Goal: Information Seeking & Learning: Check status

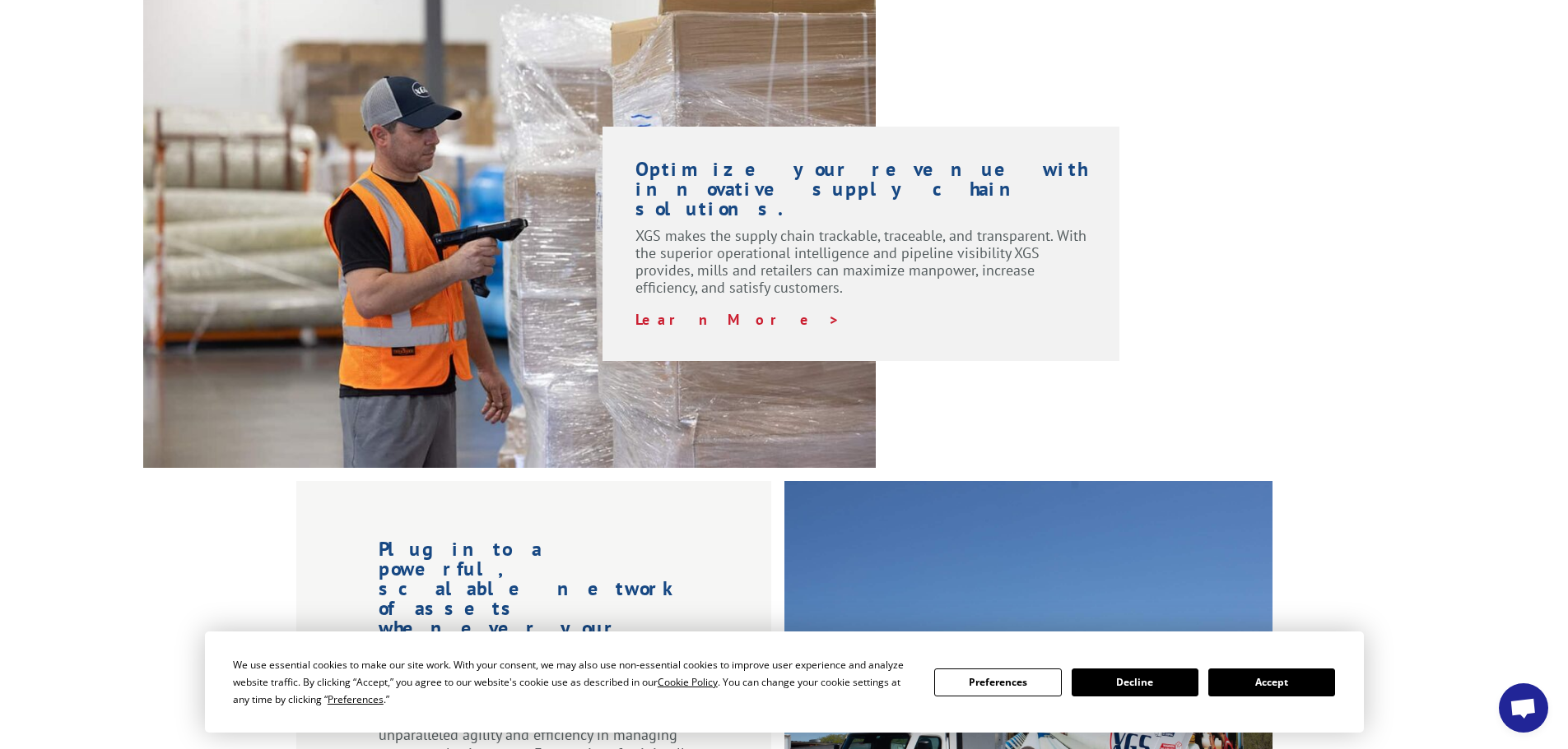
scroll to position [1234, 0]
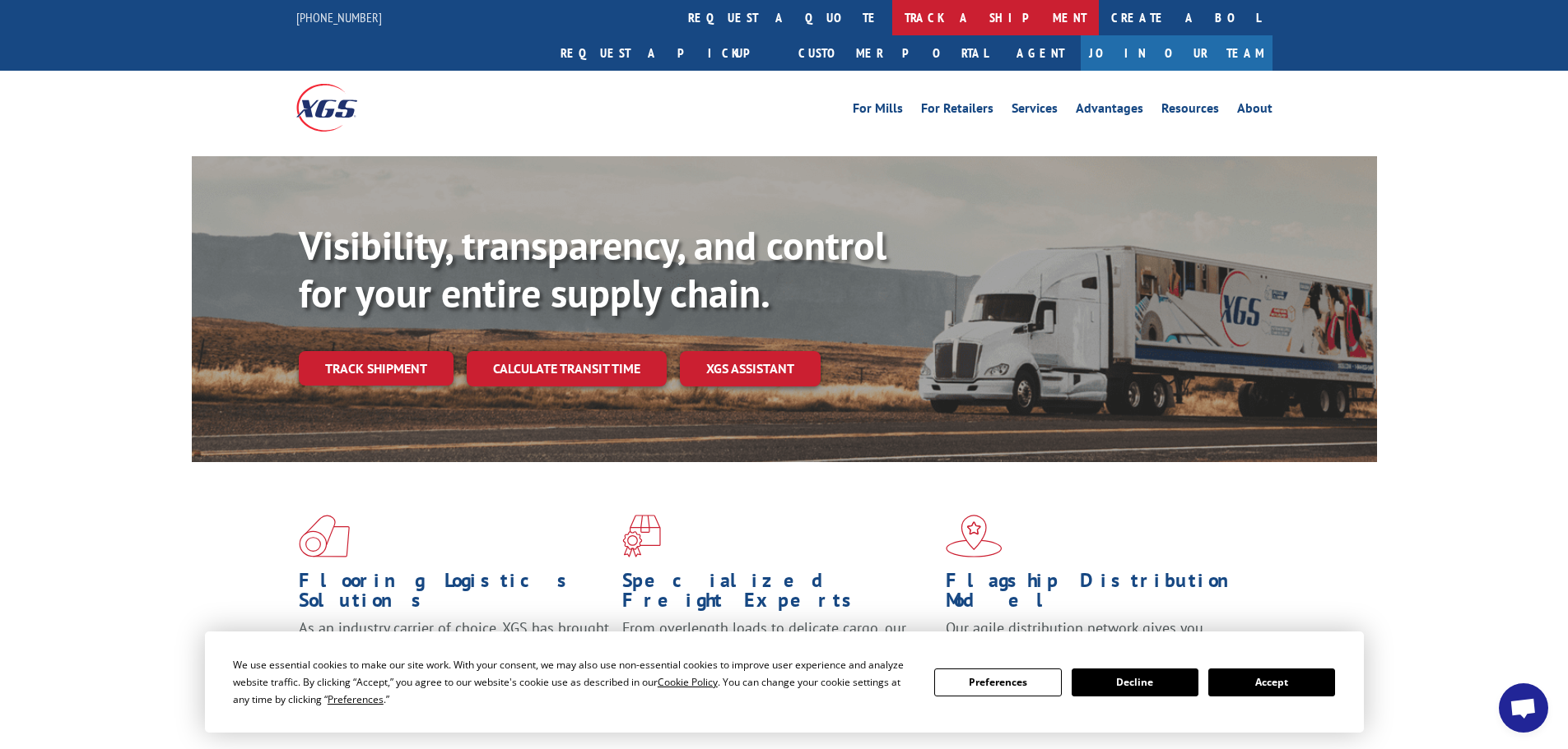
click at [892, 23] on link "track a shipment" at bounding box center [995, 17] width 206 height 35
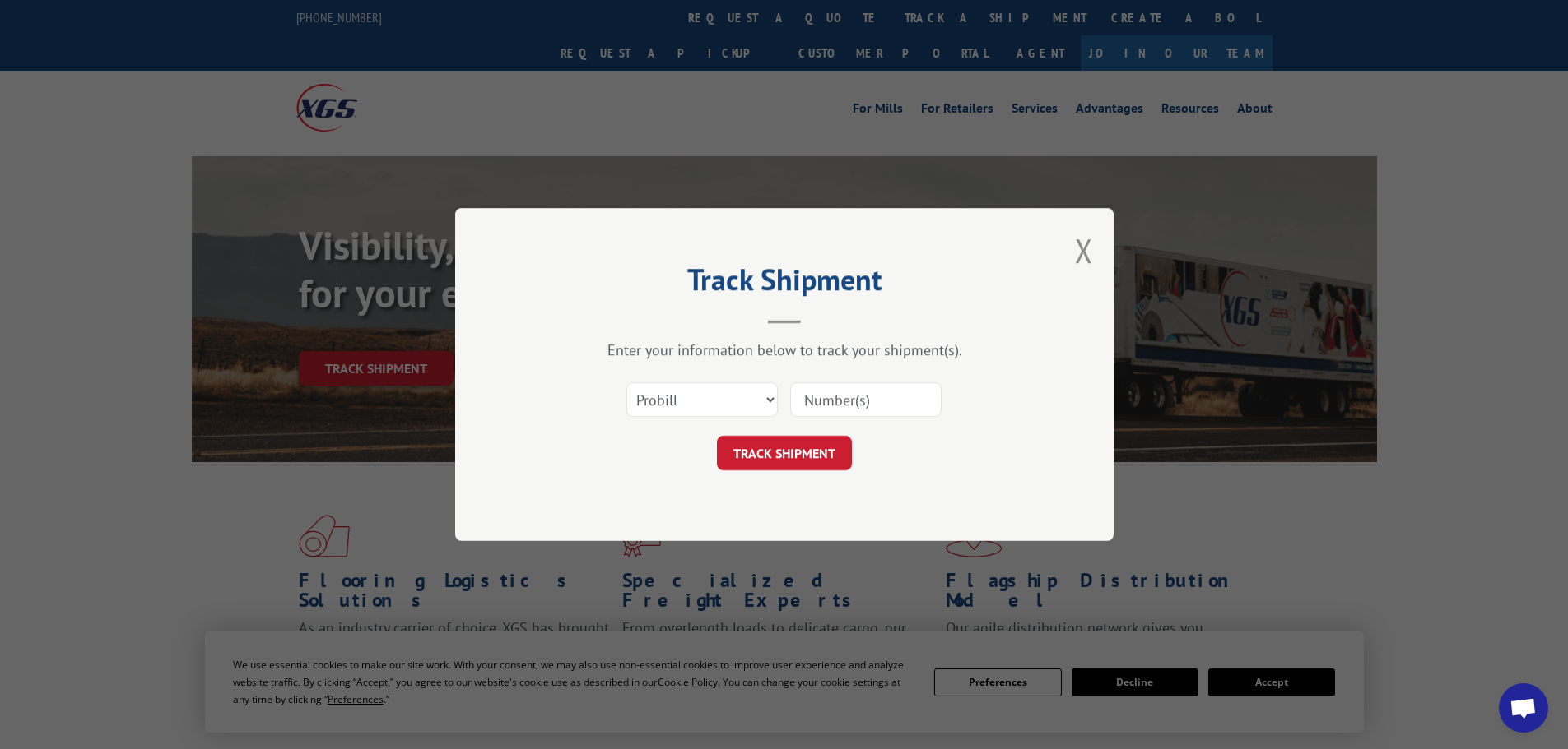
click at [811, 401] on input at bounding box center [866, 399] width 151 height 34
paste input "4142550537"
type input "4142550537"
click at [806, 444] on button "TRACK SHIPMENT" at bounding box center [784, 453] width 135 height 34
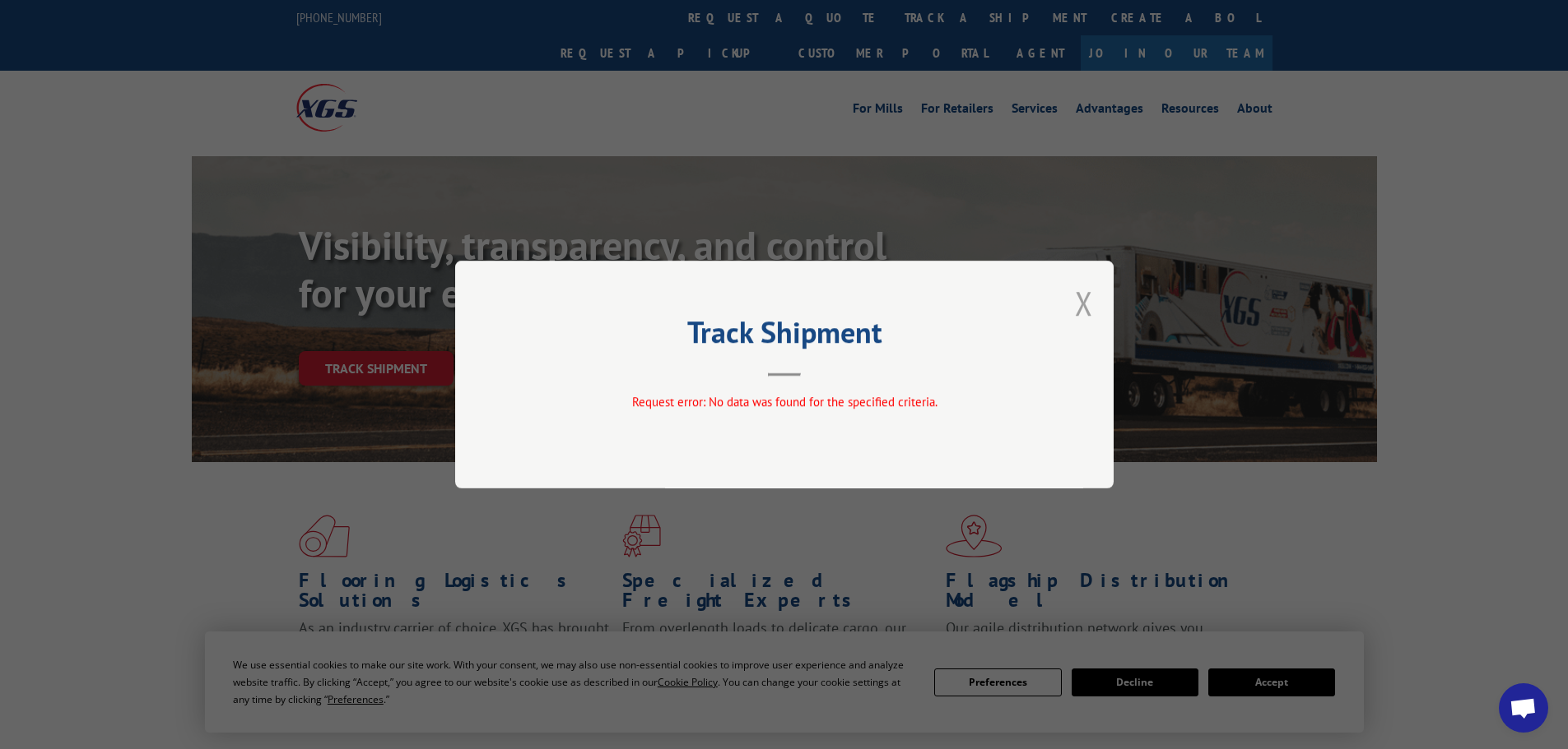
click at [1074, 303] on button "Close modal" at bounding box center [1083, 303] width 18 height 44
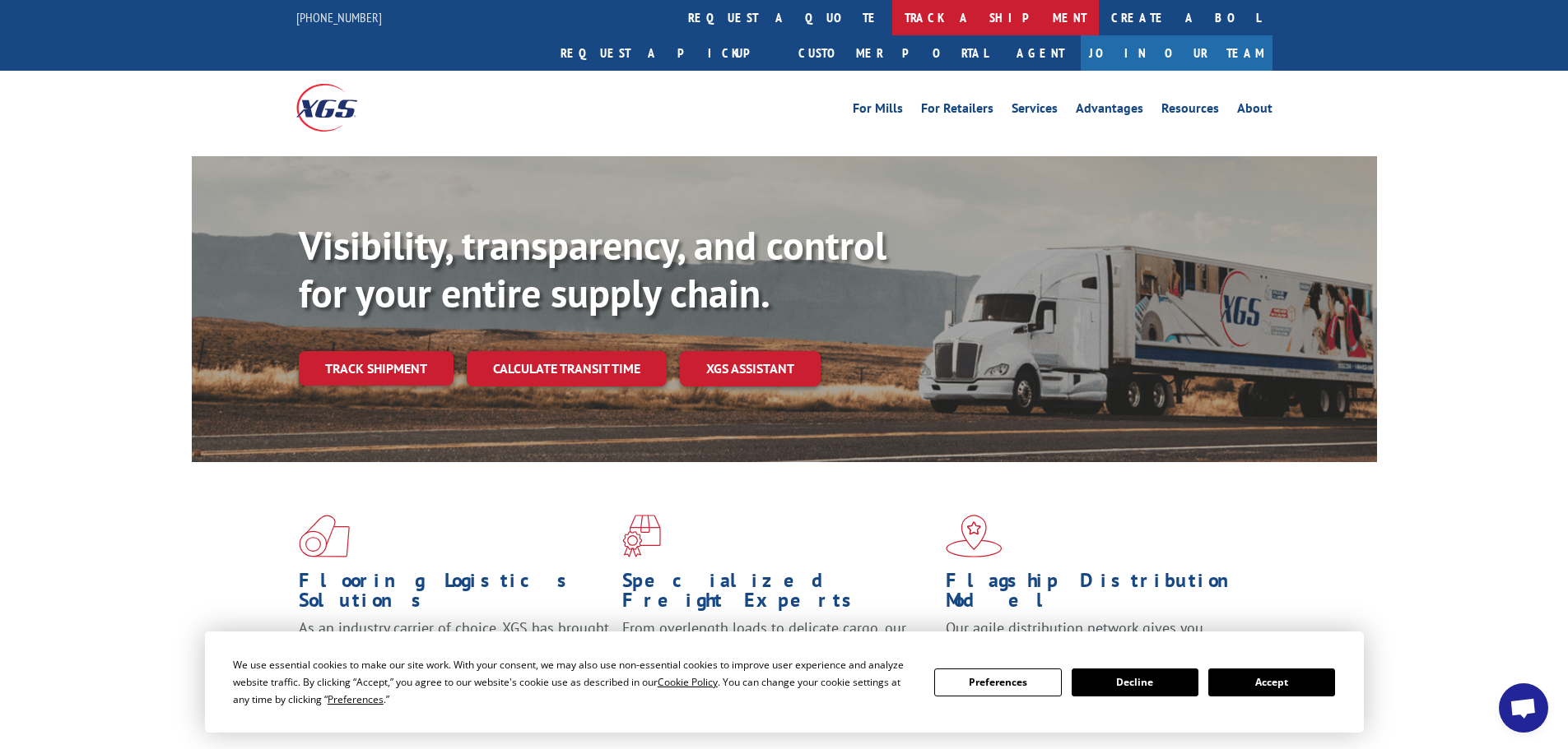
click at [892, 4] on link "track a shipment" at bounding box center [995, 17] width 206 height 35
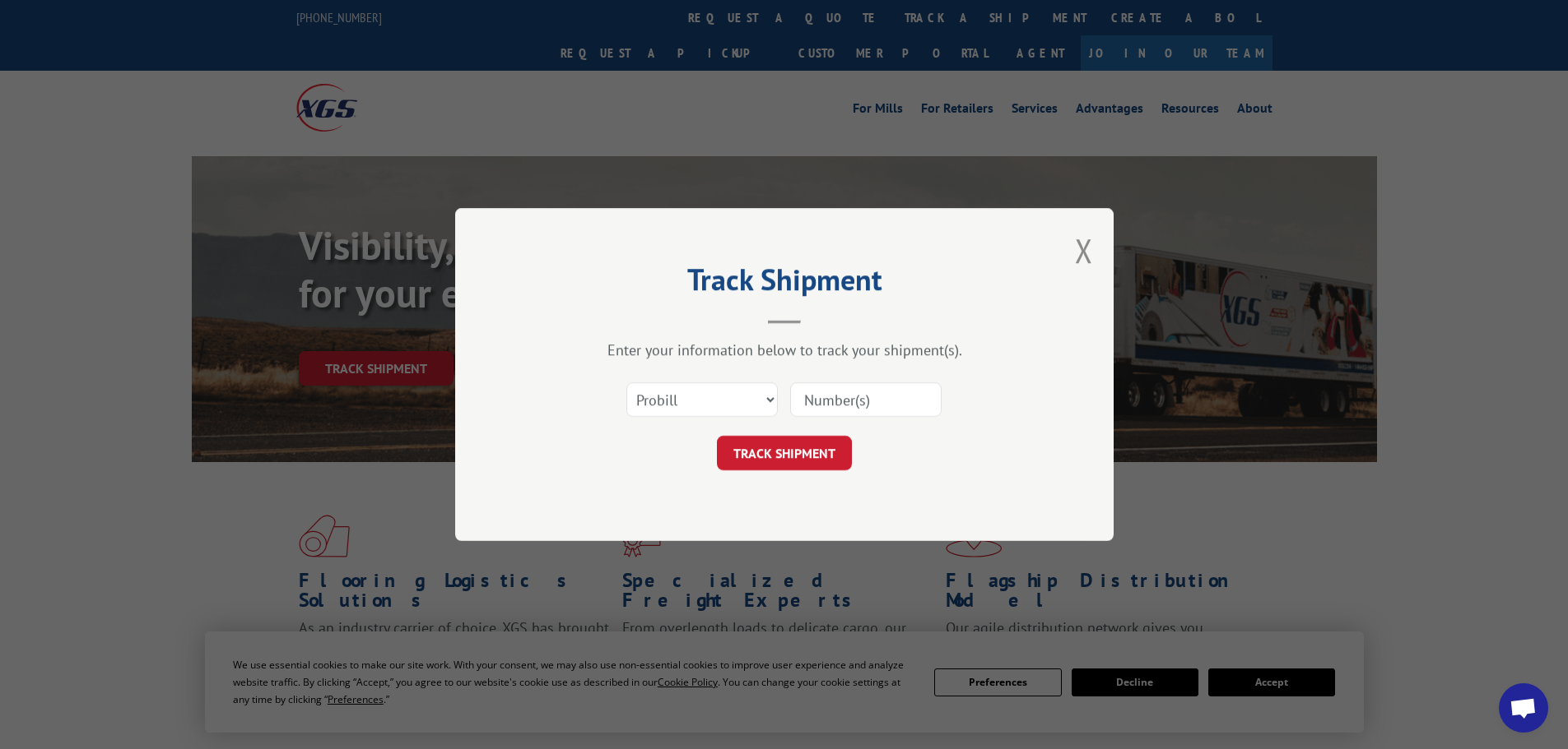
click at [861, 406] on input at bounding box center [866, 399] width 151 height 34
paste input "4142550537"
type input "4142550537"
click at [728, 403] on select "Select category... Probill BOL PO" at bounding box center [701, 399] width 151 height 34
select select "bol"
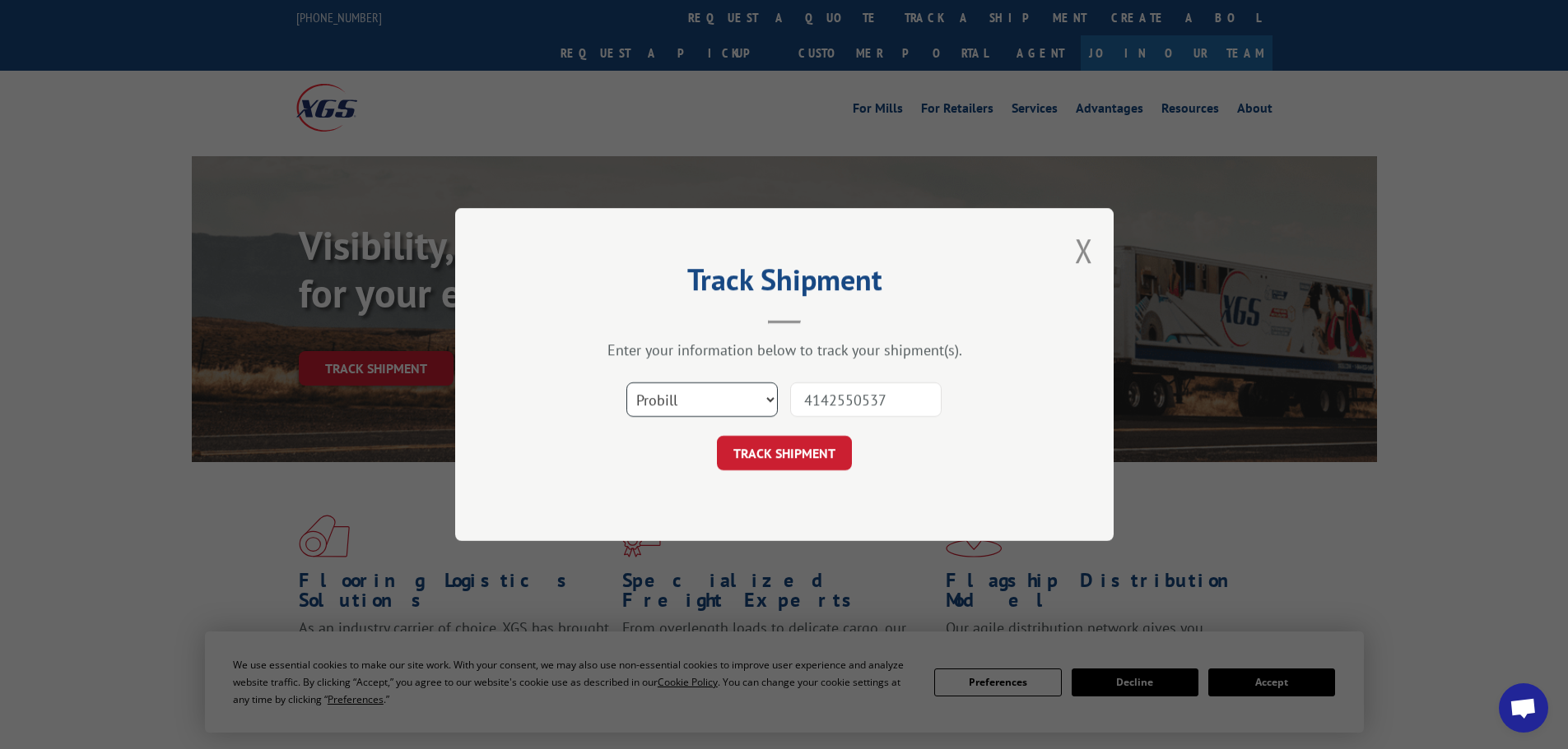
click at [626, 382] on select "Select category... Probill BOL PO" at bounding box center [701, 399] width 151 height 34
click at [766, 462] on button "TRACK SHIPMENT" at bounding box center [784, 453] width 135 height 34
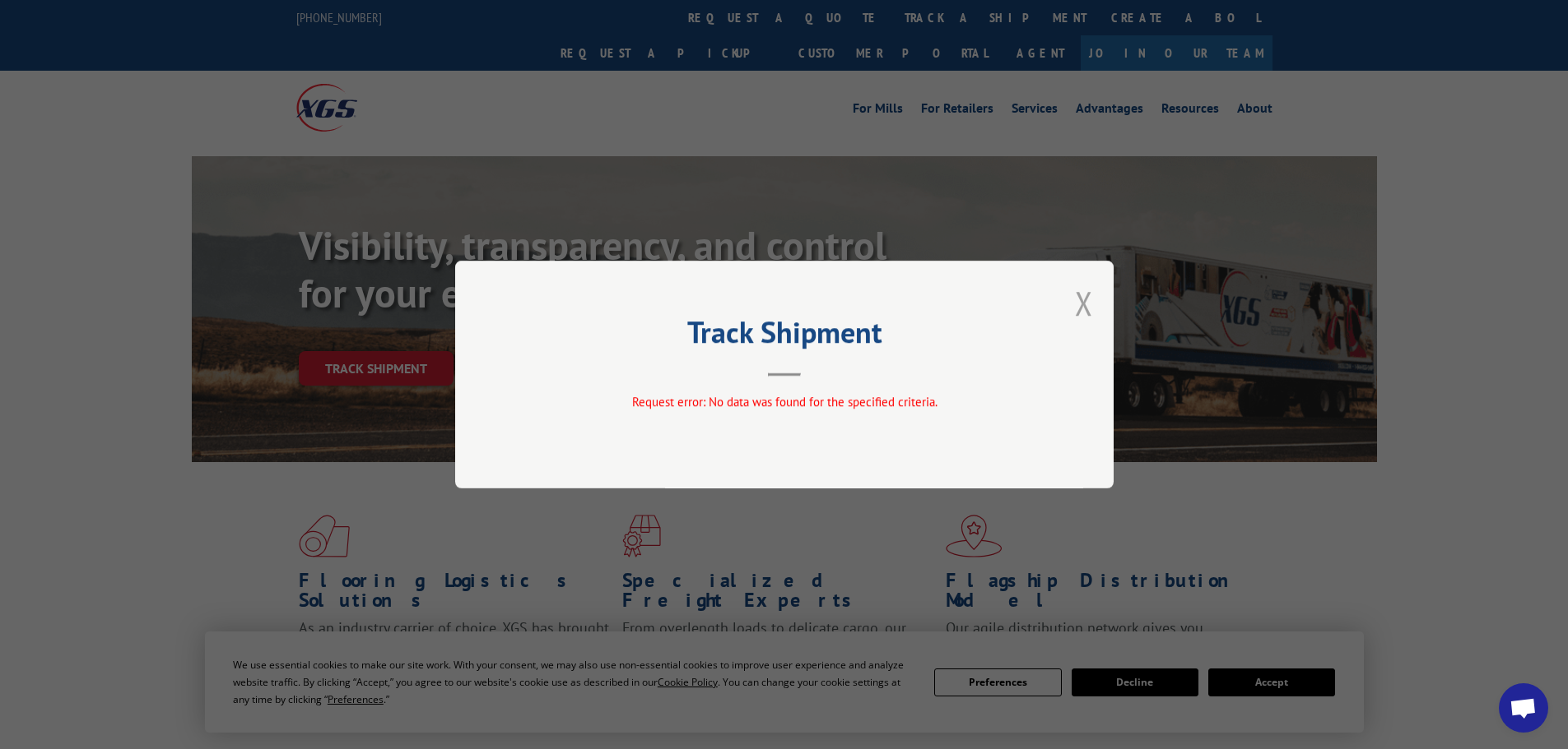
click at [1086, 300] on button "Close modal" at bounding box center [1083, 303] width 18 height 44
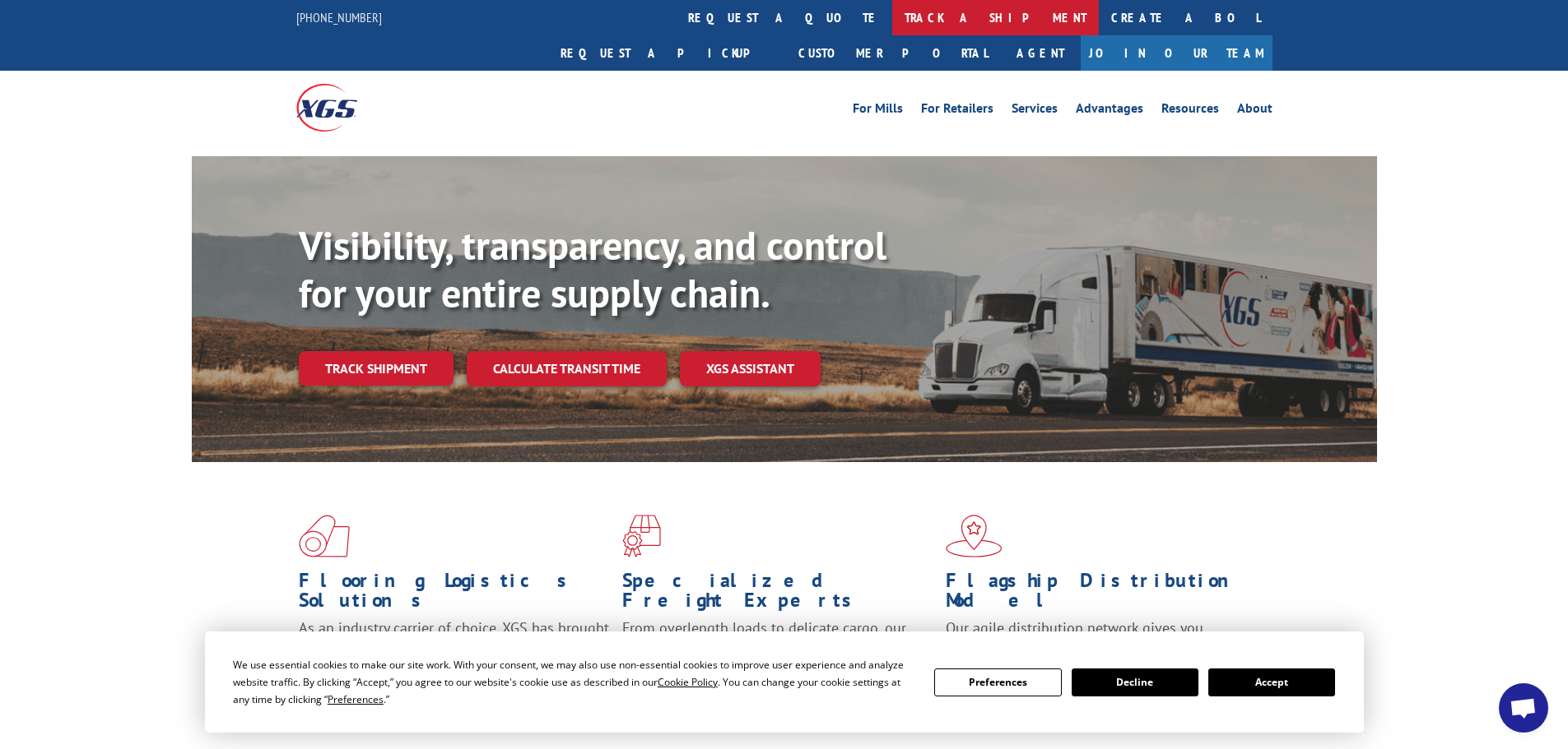
click at [892, 20] on link "track a shipment" at bounding box center [995, 17] width 206 height 35
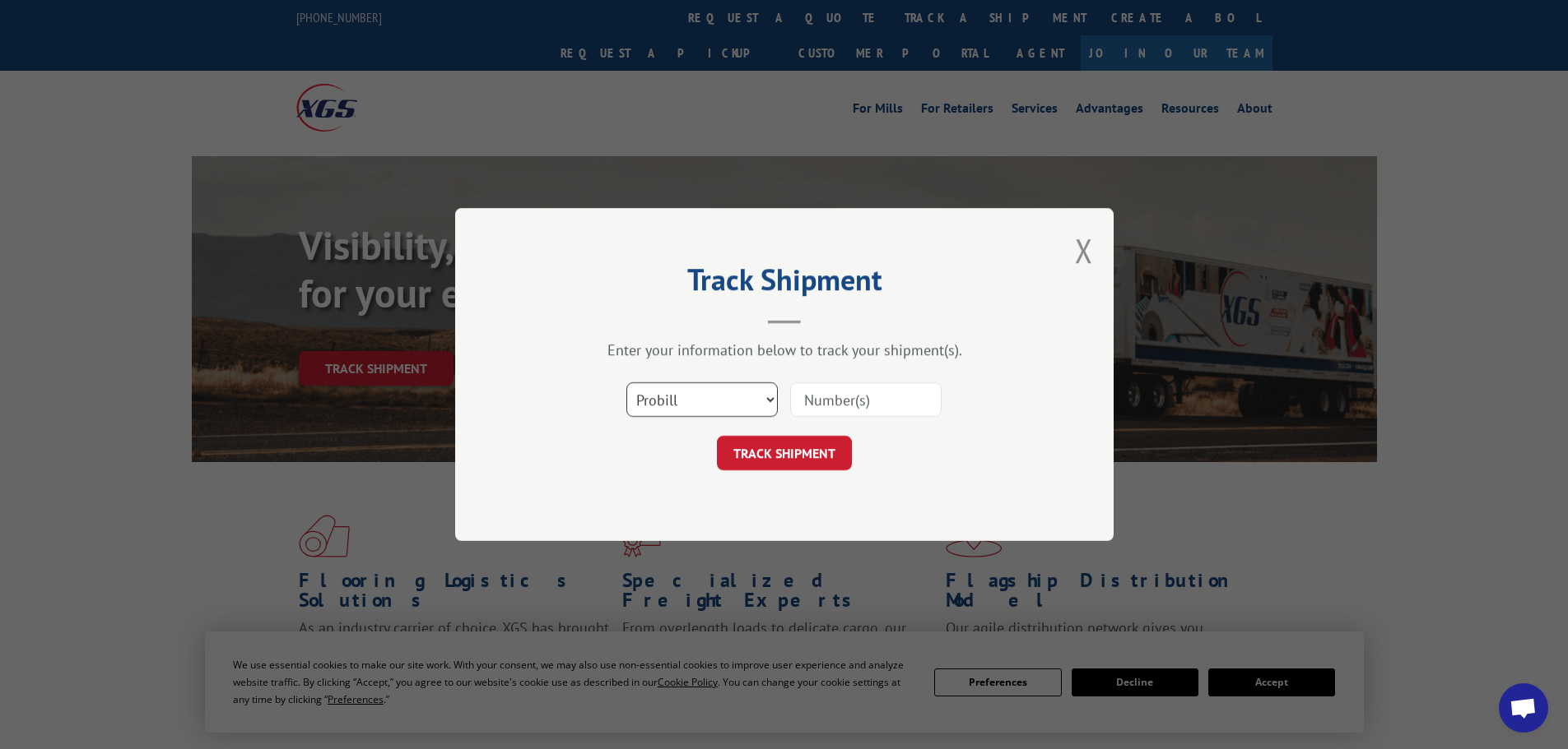
click at [704, 400] on select "Select category... Probill BOL PO" at bounding box center [701, 399] width 151 height 34
select select "po"
click at [626, 382] on select "Select category... Probill BOL PO" at bounding box center [701, 399] width 151 height 34
click at [857, 398] on input at bounding box center [866, 399] width 151 height 34
paste input "4142550537"
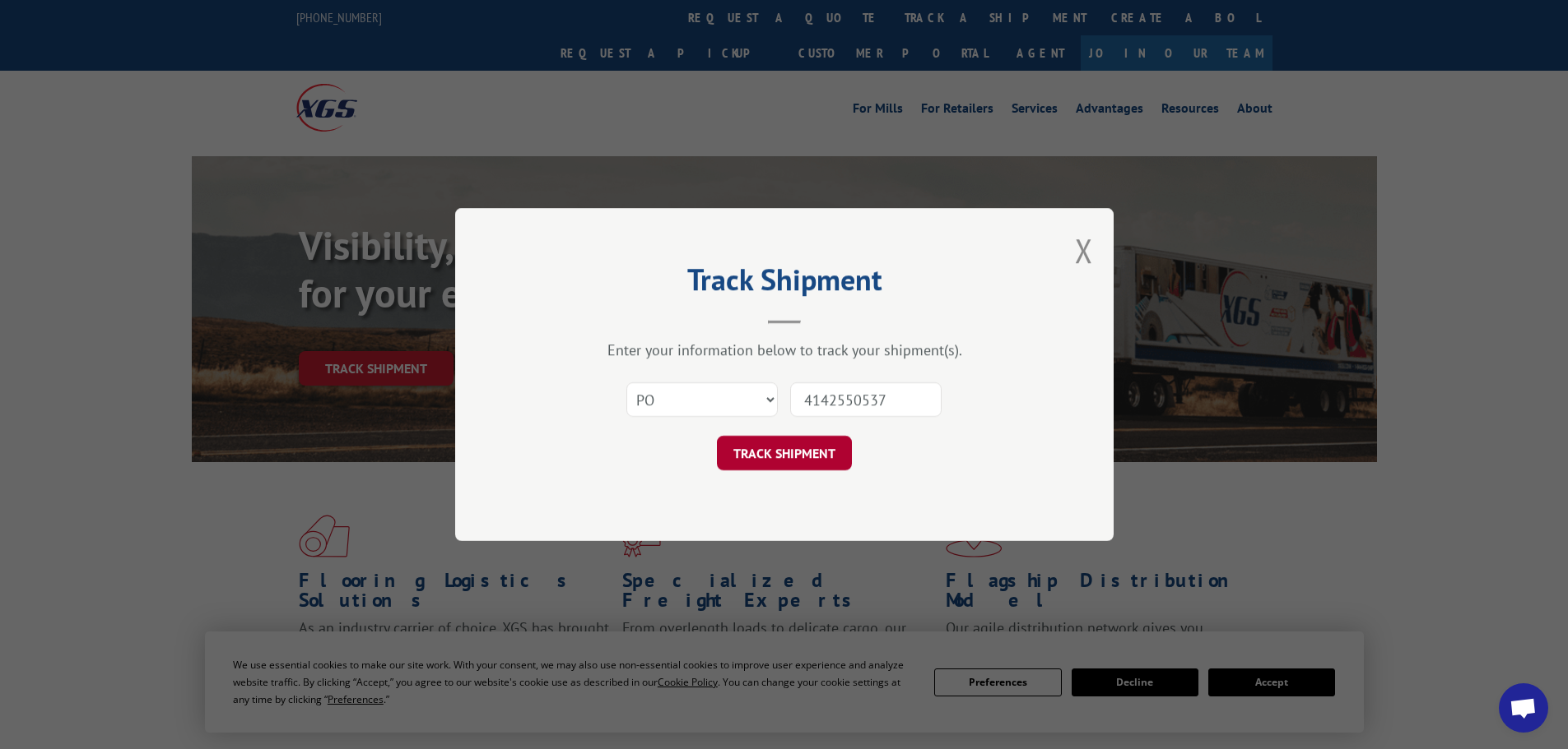
type input "4142550537"
click at [793, 450] on button "TRACK SHIPMENT" at bounding box center [784, 453] width 135 height 34
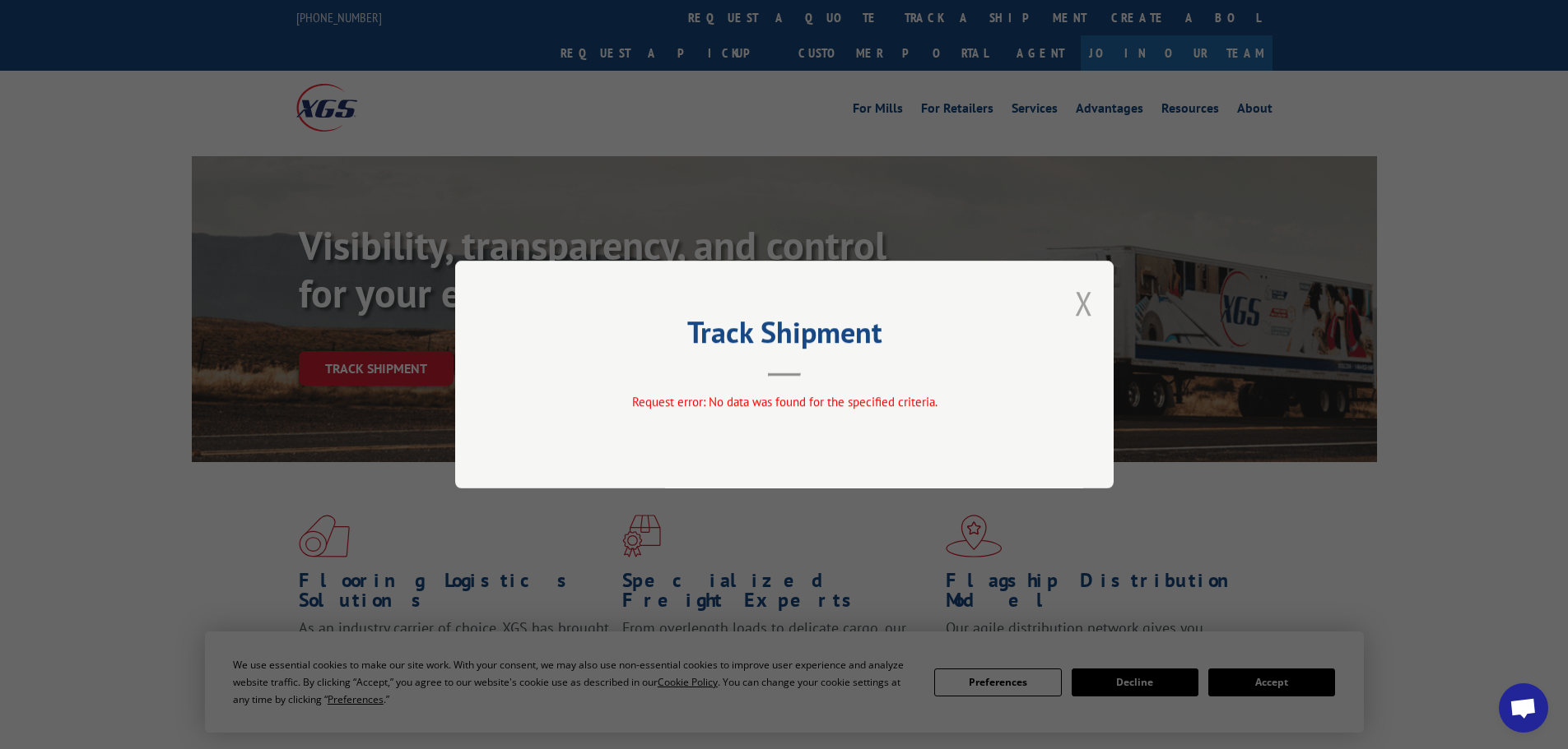
click at [1076, 301] on button "Close modal" at bounding box center [1083, 303] width 18 height 44
